Goal: Task Accomplishment & Management: Complete application form

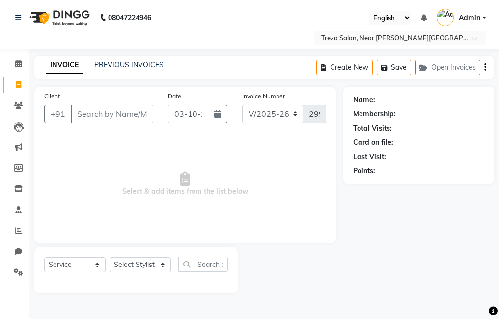
select select "7633"
select select "service"
click at [93, 113] on input "Client" at bounding box center [112, 114] width 83 height 19
type input "9656793600"
click at [140, 110] on span "Add Client" at bounding box center [128, 114] width 39 height 10
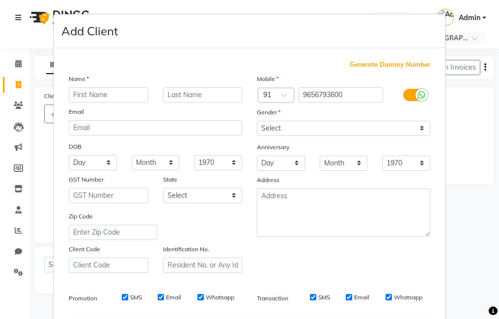
click at [127, 95] on input "text" at bounding box center [109, 94] width 80 height 15
type input "[PERSON_NAME]"
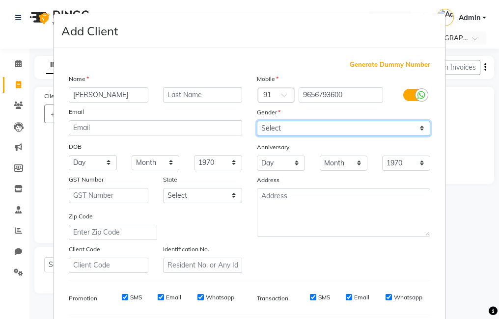
click at [291, 128] on select "Select [DEMOGRAPHIC_DATA] [DEMOGRAPHIC_DATA] Other Prefer Not To Say" at bounding box center [343, 128] width 173 height 15
click at [257, 121] on select "Select [DEMOGRAPHIC_DATA] [DEMOGRAPHIC_DATA] Other Prefer Not To Say" at bounding box center [343, 128] width 173 height 15
drag, startPoint x: 298, startPoint y: 126, endPoint x: 298, endPoint y: 133, distance: 6.9
click at [298, 126] on select "Select [DEMOGRAPHIC_DATA] [DEMOGRAPHIC_DATA] Other Prefer Not To Say" at bounding box center [343, 128] width 173 height 15
click at [257, 121] on select "Select [DEMOGRAPHIC_DATA] [DEMOGRAPHIC_DATA] Other Prefer Not To Say" at bounding box center [343, 128] width 173 height 15
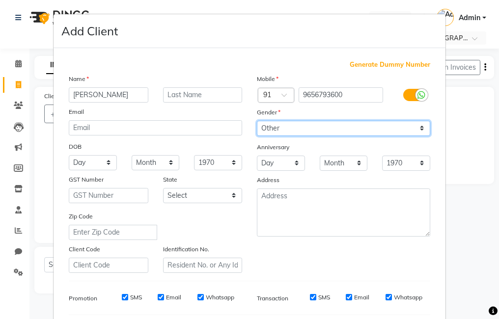
click at [302, 124] on select "Select [DEMOGRAPHIC_DATA] [DEMOGRAPHIC_DATA] Other Prefer Not To Say" at bounding box center [343, 128] width 173 height 15
select select "[DEMOGRAPHIC_DATA]"
click at [257, 121] on select "Select [DEMOGRAPHIC_DATA] [DEMOGRAPHIC_DATA] Other Prefer Not To Say" at bounding box center [343, 128] width 173 height 15
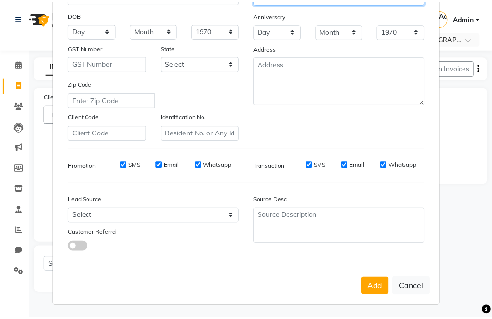
scroll to position [134, 0]
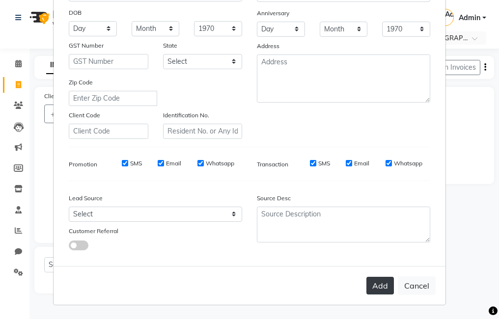
click at [385, 293] on button "Add" at bounding box center [380, 286] width 28 height 18
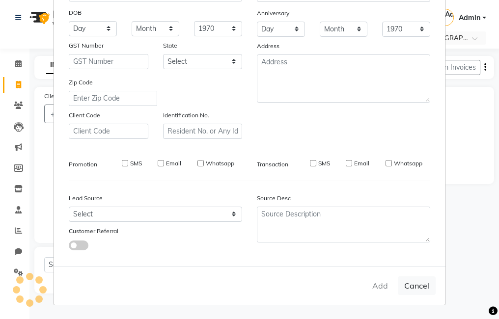
select select
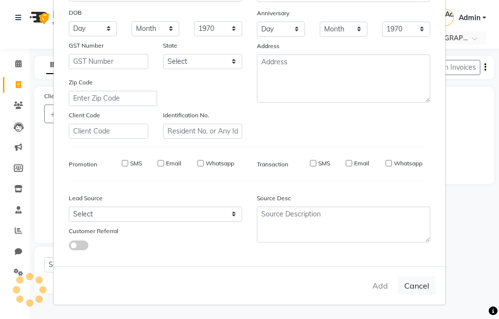
select select
checkbox input "false"
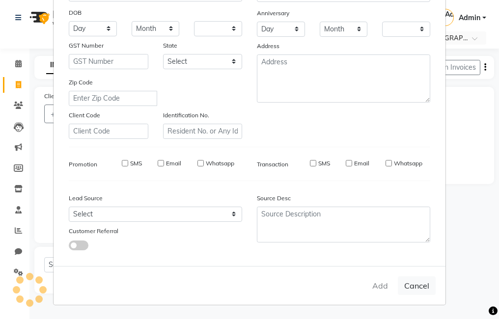
checkbox input "false"
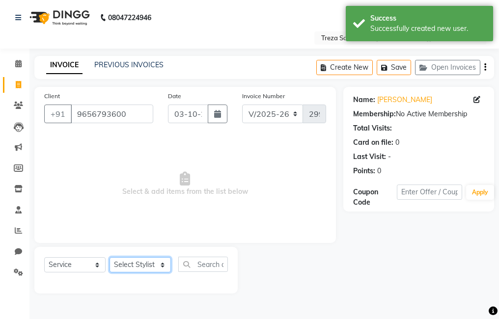
click at [123, 267] on select "Select Stylist [PERSON_NAME] Anju [PERSON_NAME] [PERSON_NAME] Jeeshma [PERSON_N…" at bounding box center [140, 264] width 61 height 15
select select "67450"
click at [110, 257] on select "Select Stylist [PERSON_NAME] Anju [PERSON_NAME] [PERSON_NAME] Jeeshma [PERSON_N…" at bounding box center [140, 264] width 61 height 15
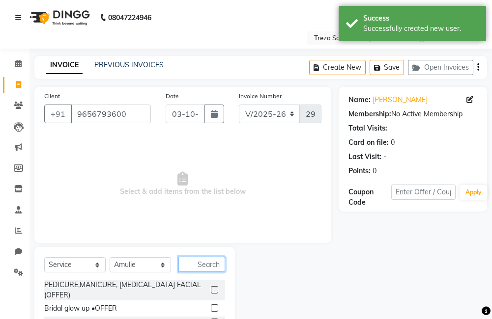
click at [202, 268] on input "text" at bounding box center [201, 264] width 47 height 15
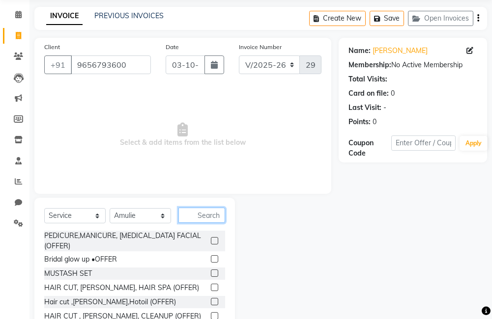
scroll to position [0, 0]
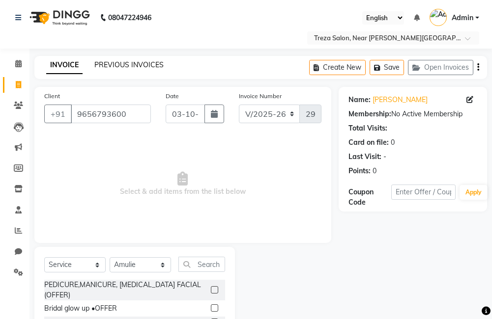
drag, startPoint x: 142, startPoint y: 69, endPoint x: 288, endPoint y: 52, distance: 146.3
click at [142, 69] on link "PREVIOUS INVOICES" at bounding box center [128, 64] width 69 height 9
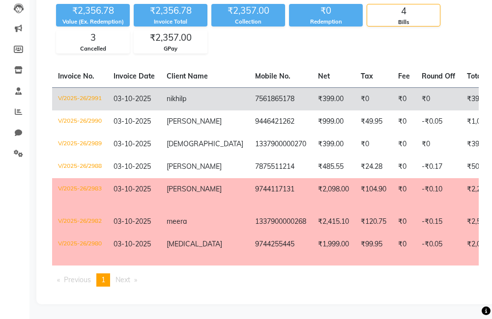
scroll to position [77, 0]
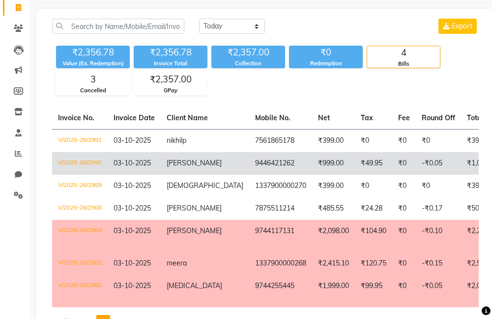
click at [312, 166] on td "₹999.00" at bounding box center [333, 163] width 43 height 23
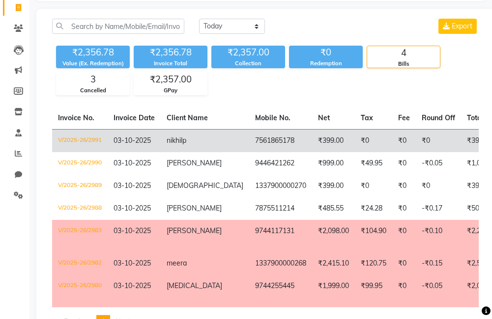
click at [249, 142] on td "7561865178" at bounding box center [280, 140] width 63 height 23
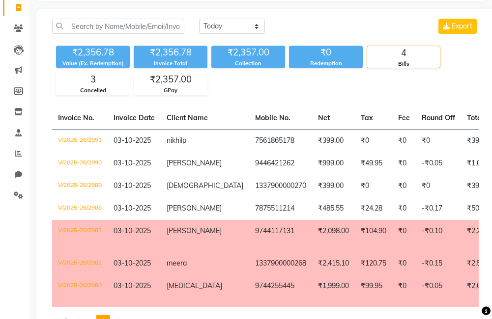
scroll to position [0, 0]
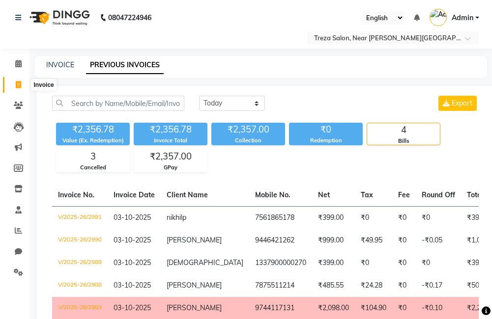
click at [20, 83] on icon at bounding box center [18, 84] width 5 height 7
select select "service"
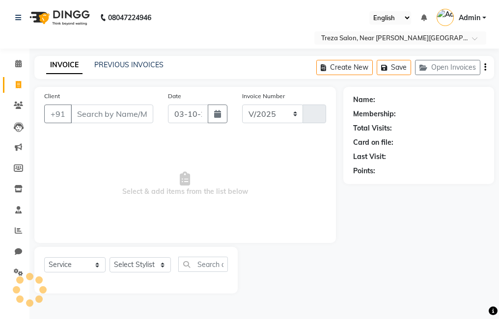
select select "7633"
type input "2992"
click at [83, 114] on input "Client" at bounding box center [112, 114] width 83 height 19
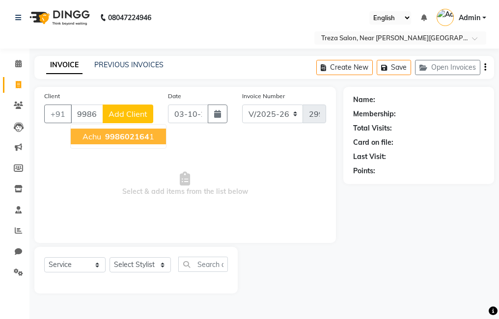
type input "9986021641"
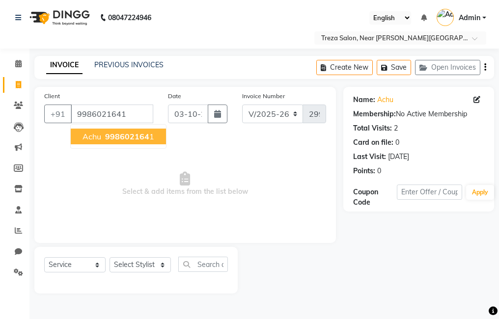
click at [128, 137] on span "998602164" at bounding box center [127, 137] width 44 height 10
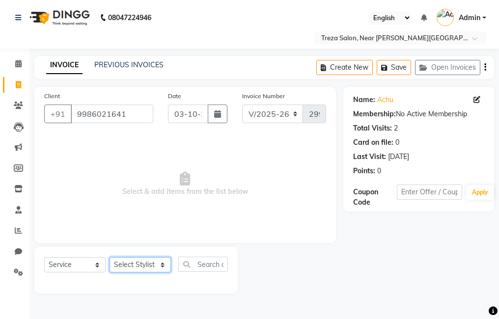
click at [139, 261] on select "Select Stylist [PERSON_NAME] Anju [PERSON_NAME] [PERSON_NAME] Jeeshma [PERSON_N…" at bounding box center [140, 264] width 61 height 15
select select "90712"
click at [110, 257] on select "Select Stylist [PERSON_NAME] Anju [PERSON_NAME] [PERSON_NAME] Jeeshma [PERSON_N…" at bounding box center [140, 264] width 61 height 15
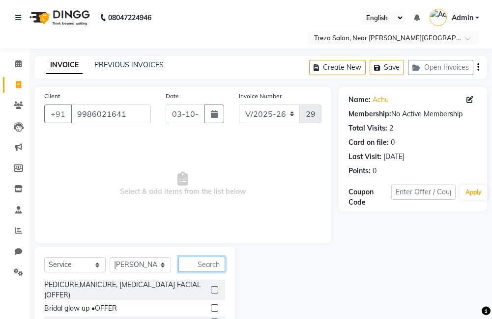
click at [201, 258] on input "text" at bounding box center [201, 264] width 47 height 15
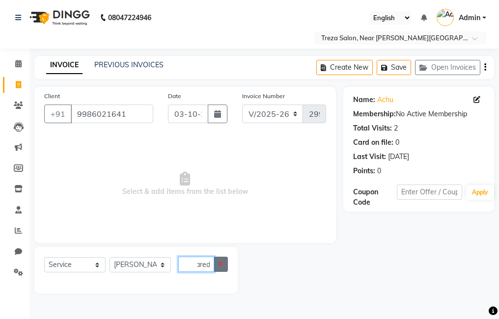
type input "beared"
click at [220, 263] on icon "button" at bounding box center [220, 264] width 5 height 7
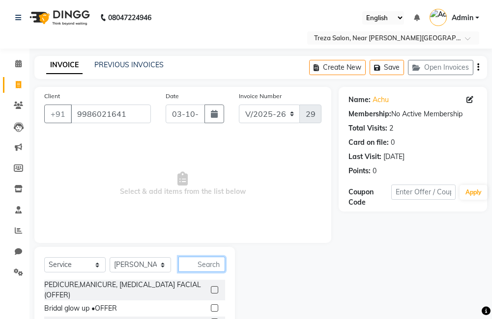
click at [213, 263] on input "text" at bounding box center [201, 264] width 47 height 15
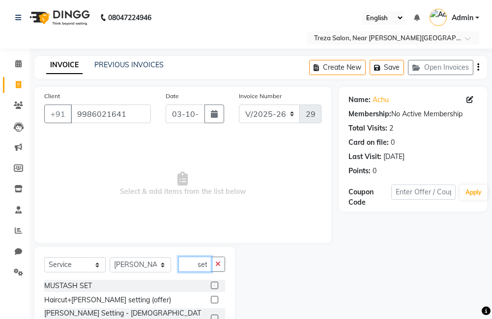
scroll to position [0, 2]
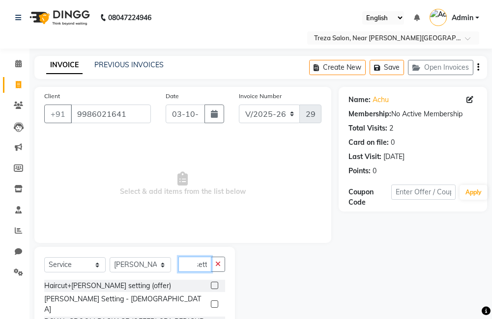
type input "sett"
click at [211, 301] on label at bounding box center [214, 304] width 7 height 7
click at [211, 302] on input "checkbox" at bounding box center [214, 305] width 6 height 6
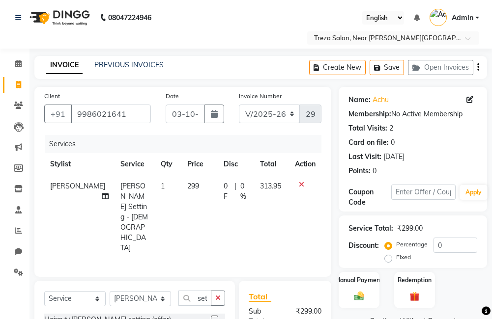
checkbox input "false"
click at [477, 68] on icon "button" at bounding box center [478, 67] width 2 height 0
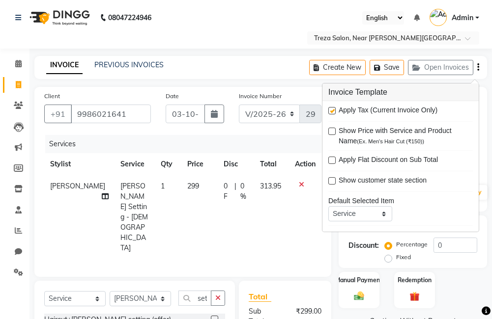
click at [331, 110] on label at bounding box center [331, 110] width 7 height 7
click at [331, 110] on input "checkbox" at bounding box center [331, 111] width 6 height 6
checkbox input "false"
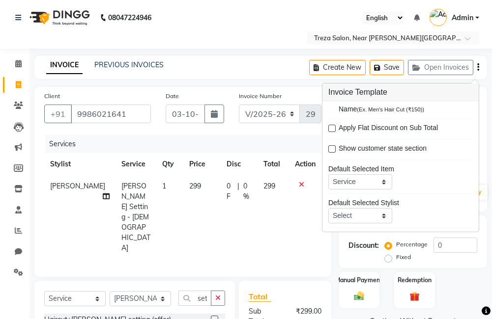
scroll to position [48, 0]
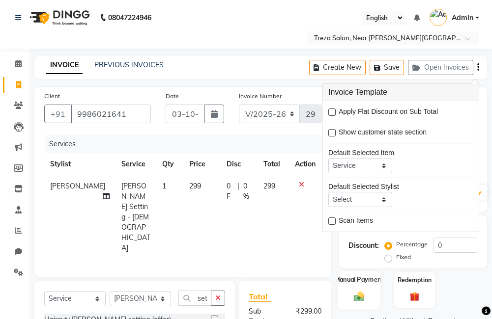
click at [364, 291] on img at bounding box center [359, 297] width 17 height 12
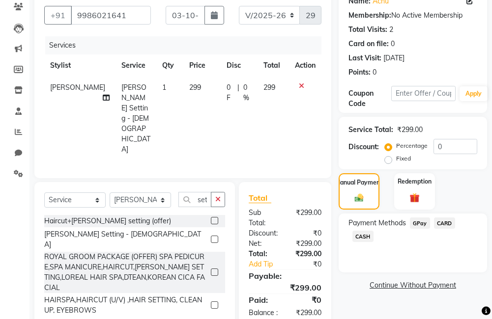
click at [416, 227] on span "GPay" at bounding box center [420, 223] width 20 height 11
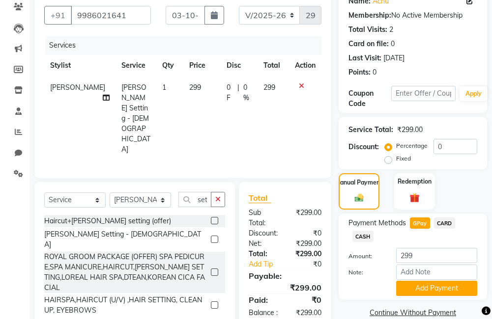
scroll to position [114, 0]
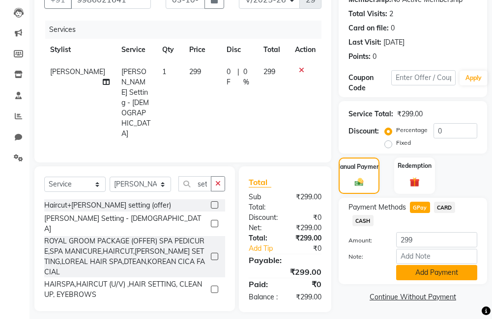
click at [463, 277] on button "Add Payment" at bounding box center [436, 272] width 81 height 15
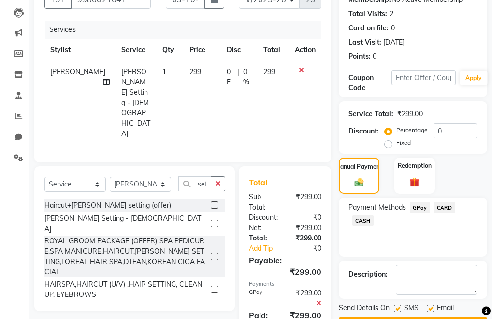
scroll to position [142, 0]
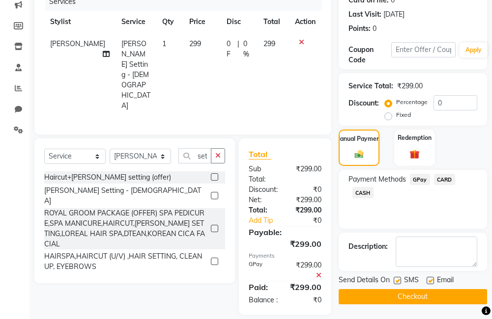
click at [443, 296] on button "Checkout" at bounding box center [412, 296] width 148 height 15
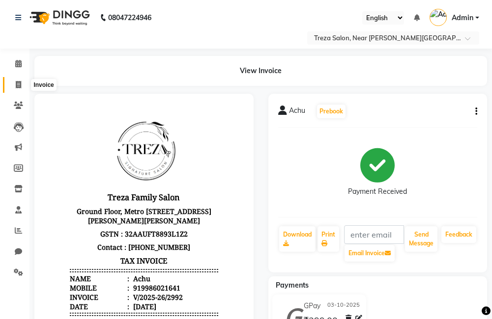
click at [21, 85] on icon at bounding box center [18, 84] width 5 height 7
select select "service"
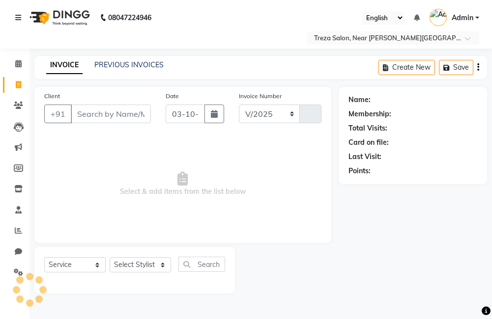
select select "7633"
type input "2993"
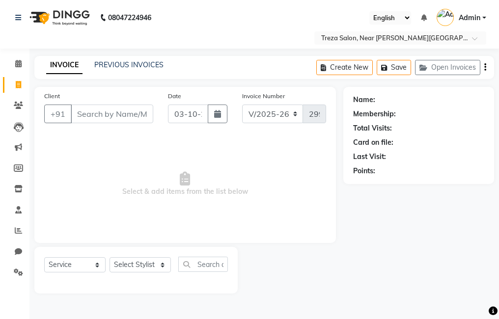
click at [113, 117] on input "Client" at bounding box center [112, 114] width 83 height 19
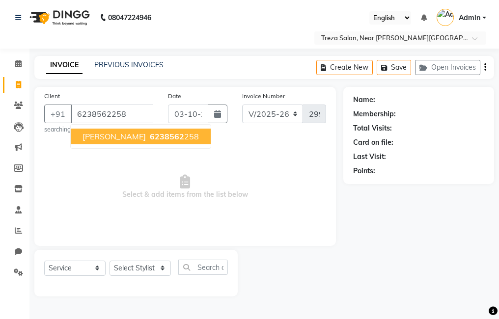
type input "6238562258"
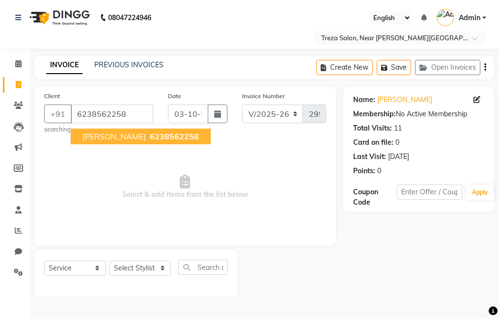
click at [150, 136] on span "6238562258" at bounding box center [174, 137] width 49 height 10
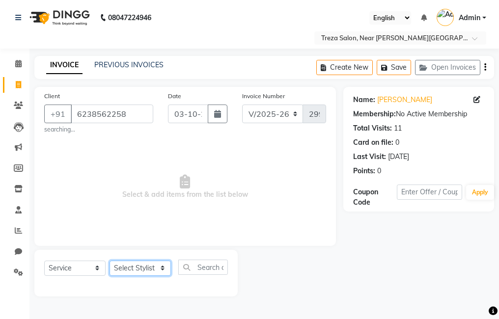
click at [138, 265] on select "Select Stylist [PERSON_NAME] Anju [PERSON_NAME] [PERSON_NAME] Jeeshma [PERSON_N…" at bounding box center [140, 268] width 61 height 15
select select "67449"
click at [110, 261] on select "Select Stylist [PERSON_NAME] Anju [PERSON_NAME] [PERSON_NAME] Jeeshma [PERSON_N…" at bounding box center [140, 268] width 61 height 15
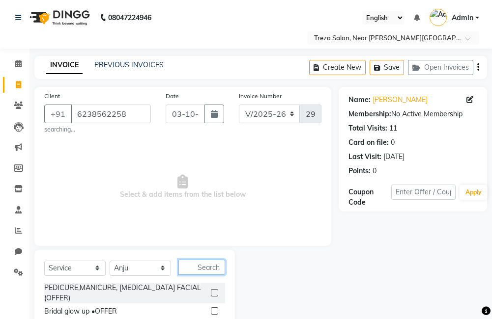
click at [197, 273] on input "text" at bounding box center [201, 267] width 47 height 15
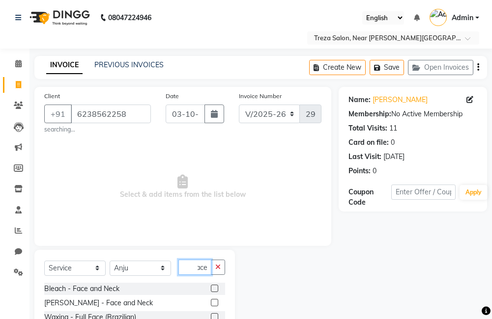
type input "face"
click at [211, 305] on label at bounding box center [214, 302] width 7 height 7
click at [211, 305] on input "checkbox" at bounding box center [214, 303] width 6 height 6
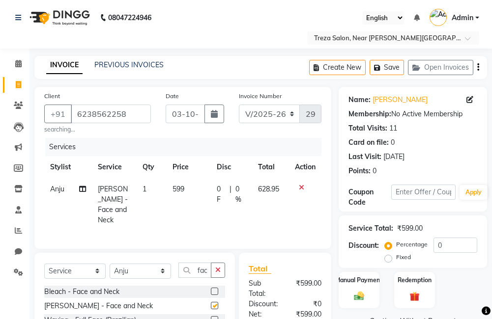
checkbox input "false"
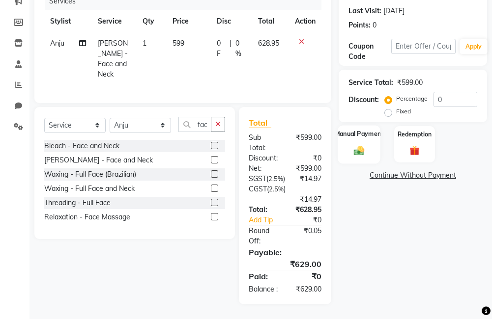
scroll to position [114, 0]
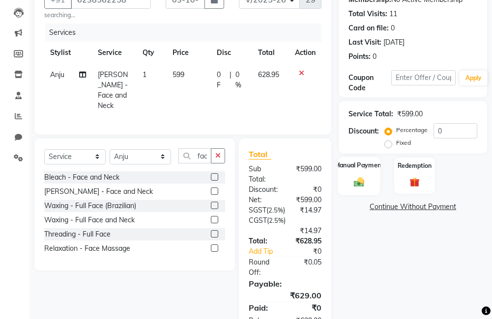
click at [357, 184] on img at bounding box center [359, 182] width 17 height 12
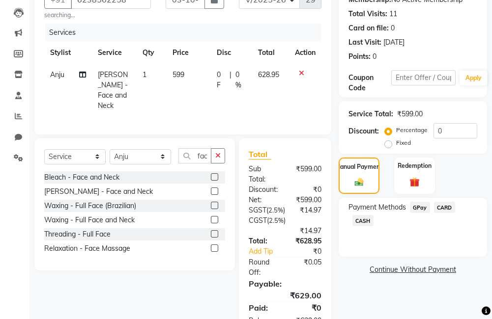
click at [418, 206] on span "GPay" at bounding box center [420, 207] width 20 height 11
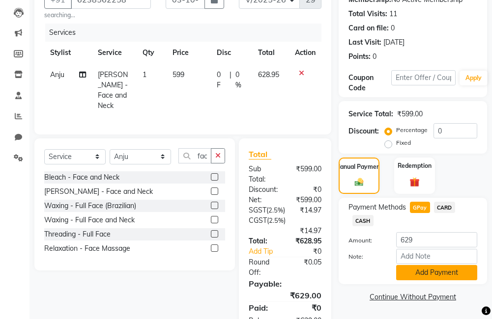
click at [434, 276] on button "Add Payment" at bounding box center [436, 272] width 81 height 15
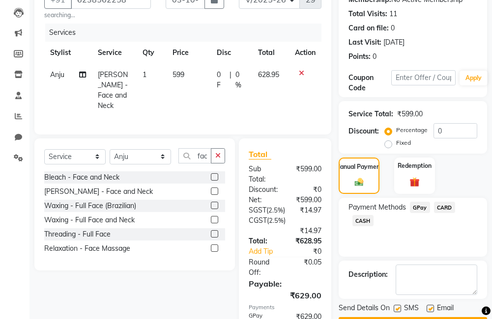
scroll to position [194, 0]
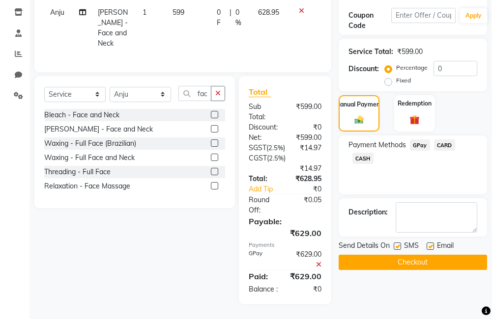
click at [430, 243] on label at bounding box center [429, 246] width 7 height 7
click at [430, 244] on input "checkbox" at bounding box center [429, 247] width 6 height 6
checkbox input "false"
drag, startPoint x: 396, startPoint y: 229, endPoint x: 397, endPoint y: 235, distance: 6.1
click at [395, 243] on label at bounding box center [396, 246] width 7 height 7
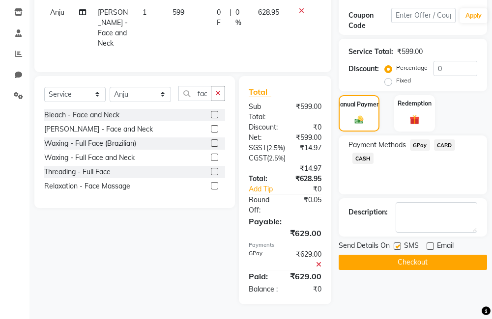
click at [395, 244] on input "checkbox" at bounding box center [396, 247] width 6 height 6
checkbox input "false"
click at [410, 255] on button "Checkout" at bounding box center [412, 262] width 148 height 15
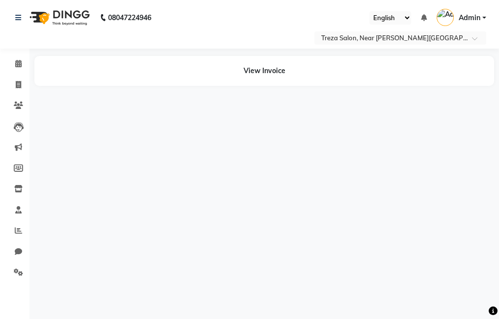
select select "en"
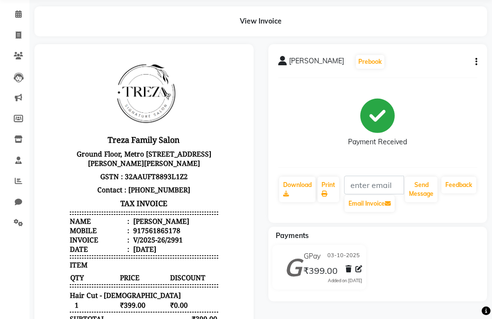
scroll to position [49, 0]
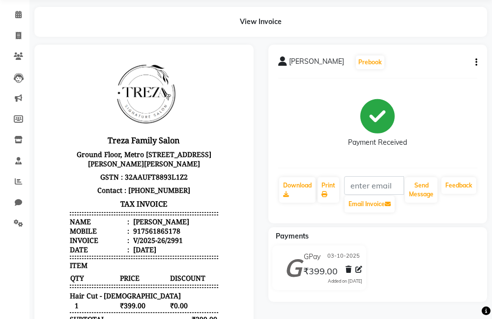
click at [476, 63] on icon "button" at bounding box center [476, 62] width 2 height 0
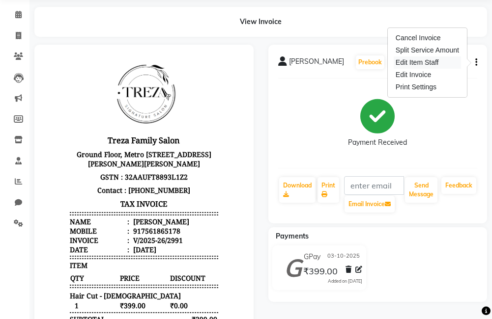
click at [424, 62] on div "Edit Item Staff" at bounding box center [426, 62] width 67 height 12
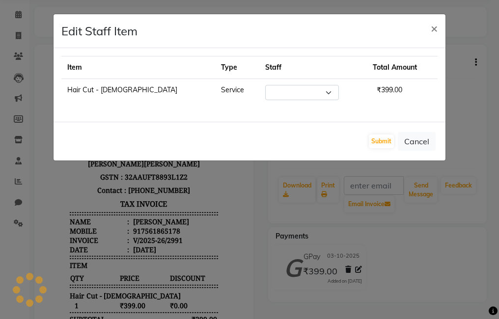
select select "81285"
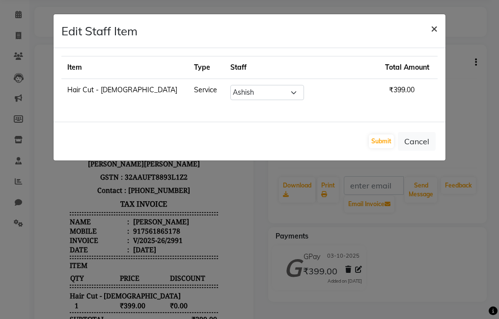
click at [433, 28] on span "×" at bounding box center [434, 28] width 7 height 15
